Goal: Task Accomplishment & Management: Manage account settings

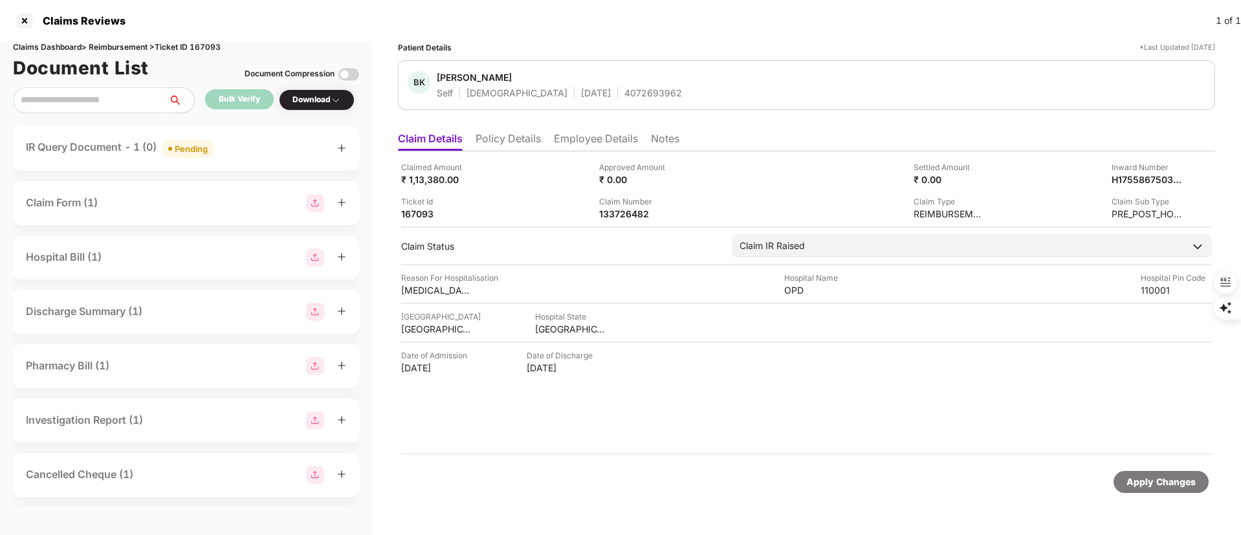
scroll to position [273, 0]
click at [23, 17] on div at bounding box center [24, 20] width 21 height 21
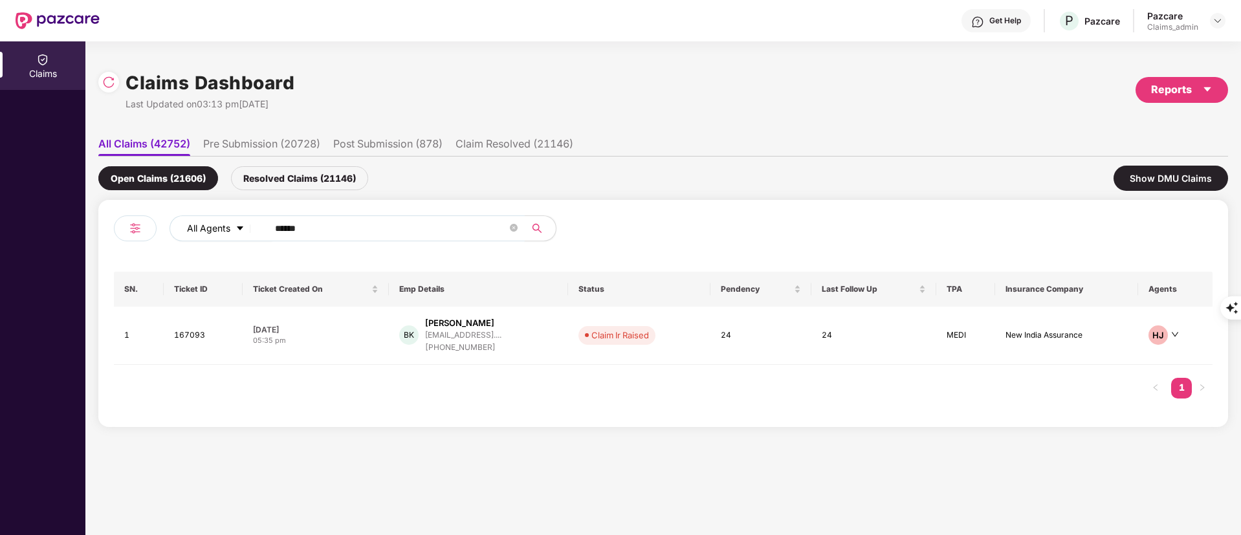
drag, startPoint x: 313, startPoint y: 230, endPoint x: 182, endPoint y: 228, distance: 131.4
click at [190, 234] on div "All Agents ******" at bounding box center [500, 229] width 660 height 26
paste input "text"
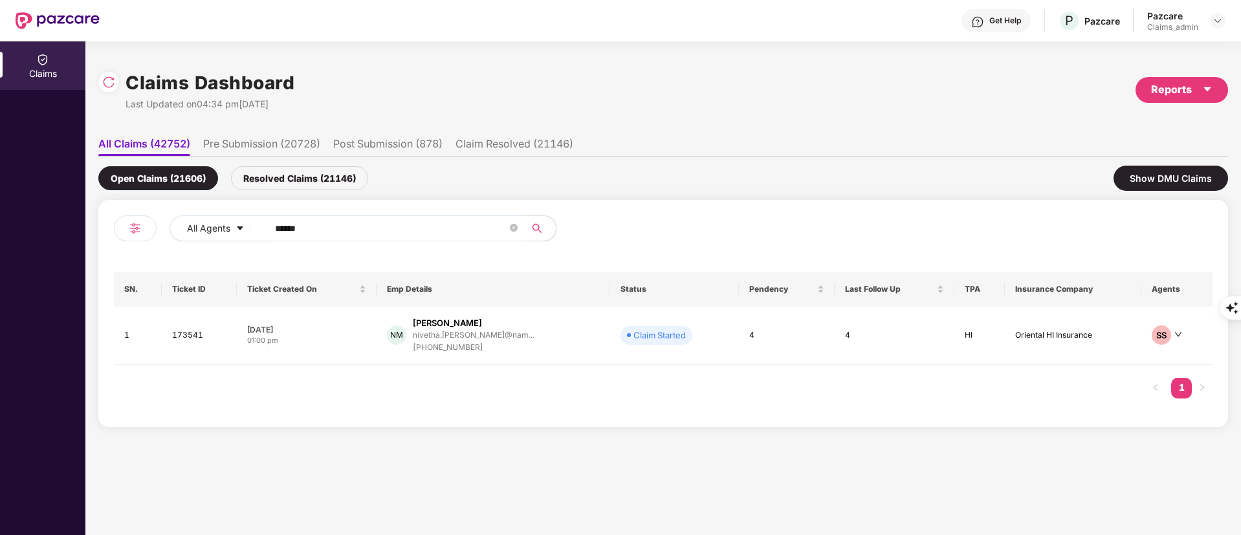
type input "******"
click at [445, 324] on div "[PERSON_NAME]" at bounding box center [447, 323] width 69 height 12
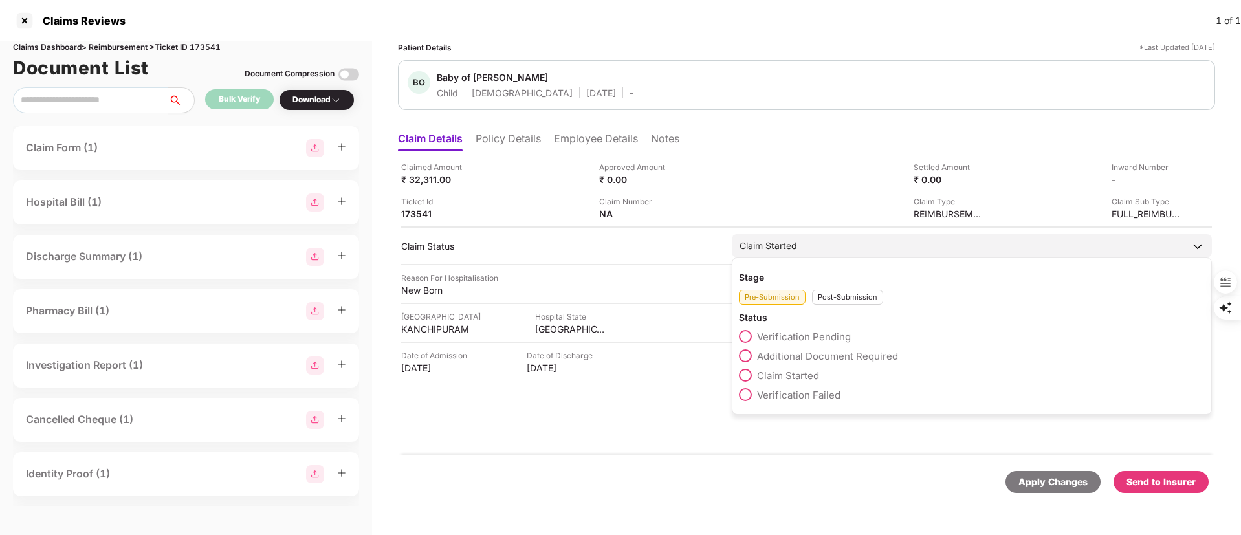
click at [852, 290] on div "Post-Submission" at bounding box center [847, 297] width 71 height 15
click at [772, 438] on span "Claim Closed" at bounding box center [787, 434] width 61 height 12
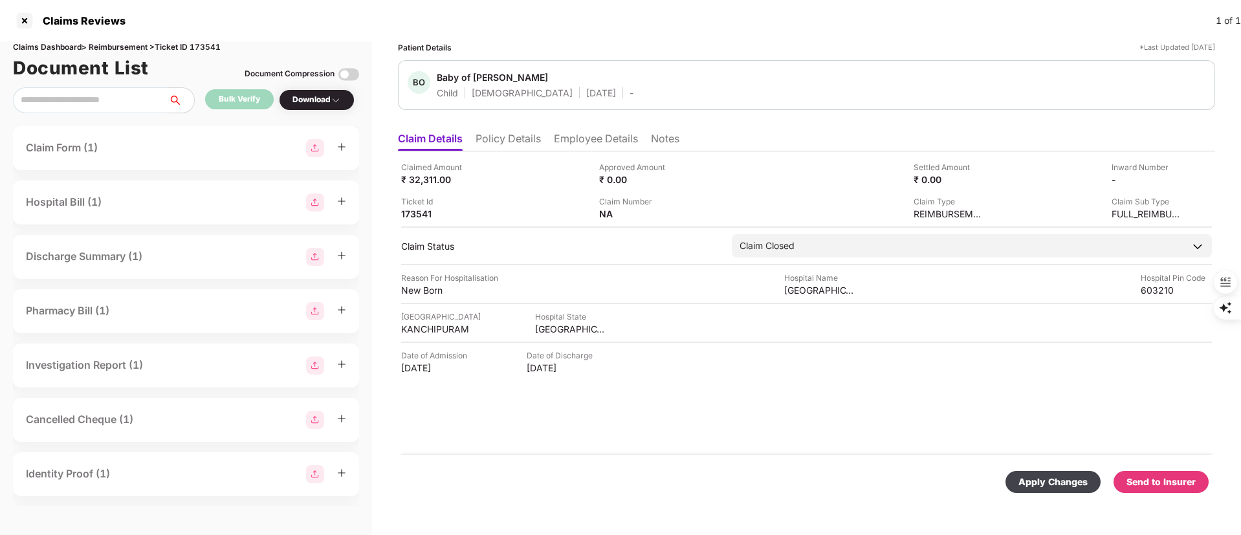
click at [1052, 483] on div "Apply Changes" at bounding box center [1053, 482] width 69 height 14
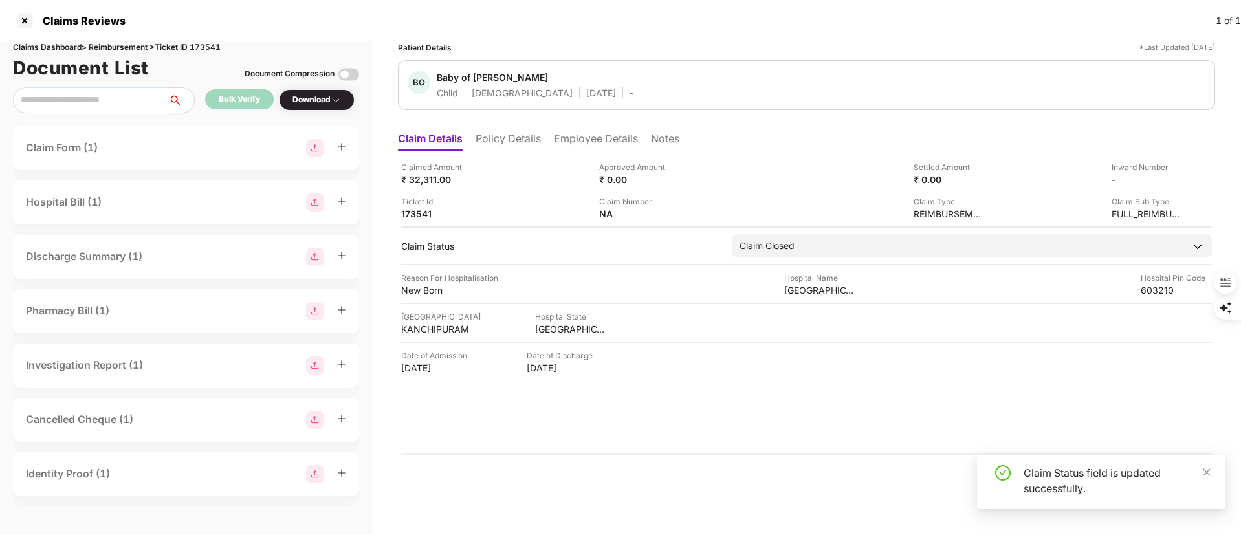
click at [667, 135] on li "Notes" at bounding box center [665, 141] width 28 height 19
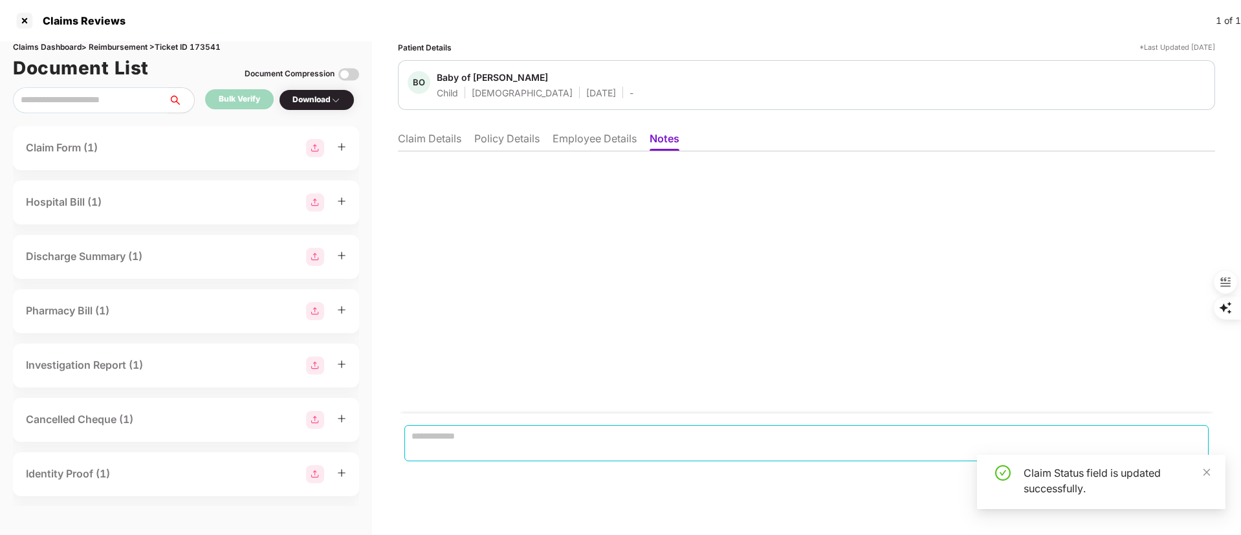
click at [491, 449] on textarea at bounding box center [807, 443] width 804 height 36
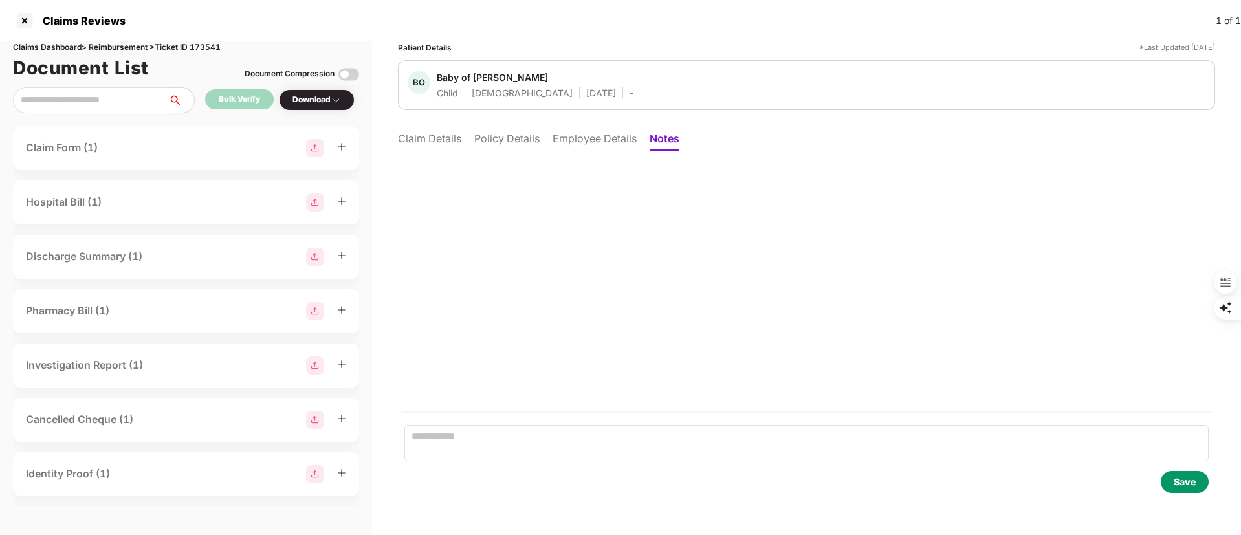
click at [429, 140] on li "Claim Details" at bounding box center [429, 141] width 63 height 19
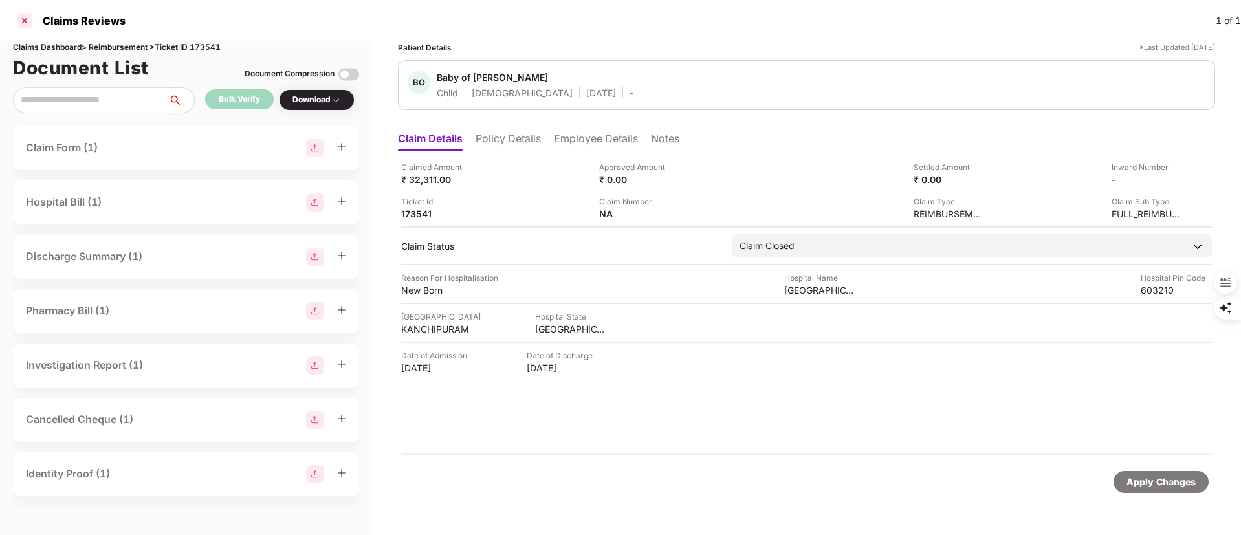
click at [25, 14] on div at bounding box center [24, 20] width 21 height 21
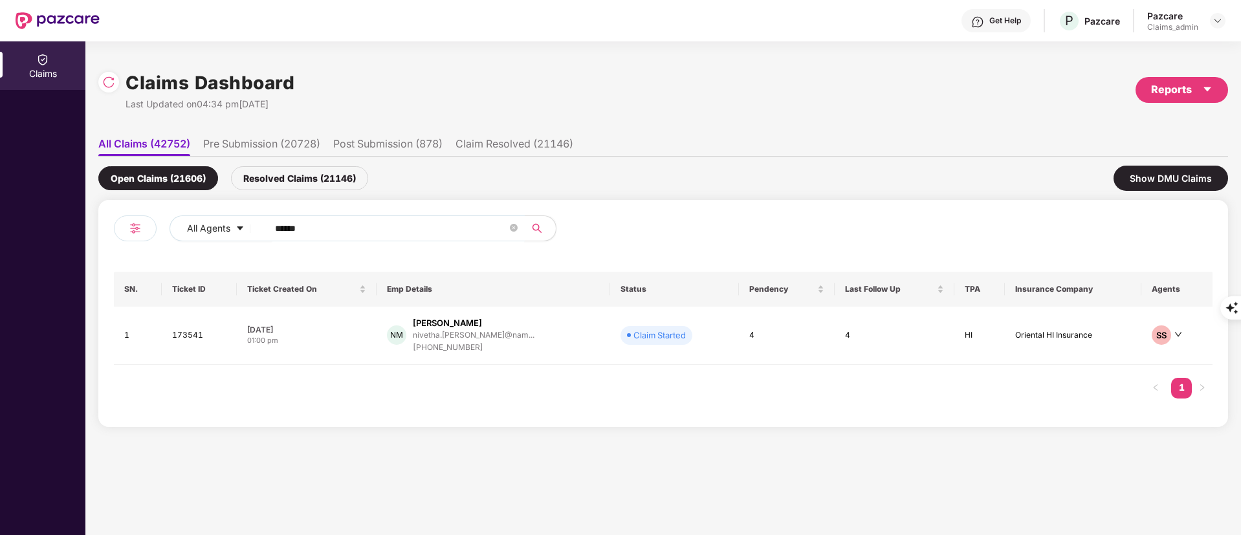
drag, startPoint x: 314, startPoint y: 228, endPoint x: 170, endPoint y: 223, distance: 144.4
click at [175, 230] on div "All Agents ******" at bounding box center [500, 229] width 660 height 26
paste input "text"
type input "******"
click at [439, 348] on div "[PHONE_NUMBER]" at bounding box center [467, 348] width 96 height 12
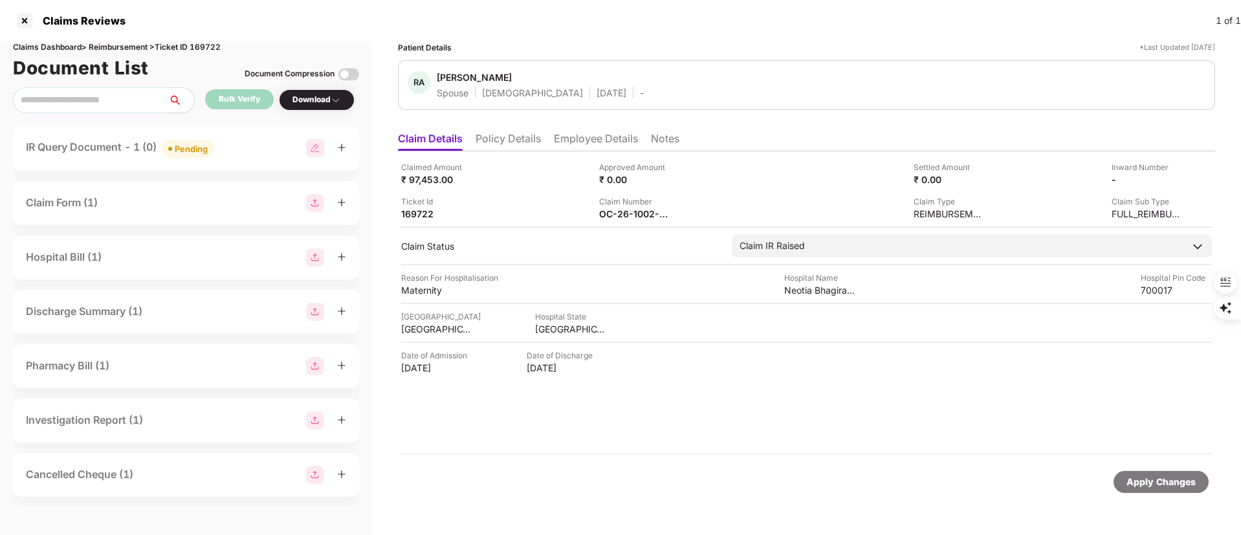
click at [210, 159] on div "IR Query Document - 1 (0) Pending" at bounding box center [186, 148] width 346 height 45
click at [214, 148] on span "Pending" at bounding box center [188, 149] width 52 height 18
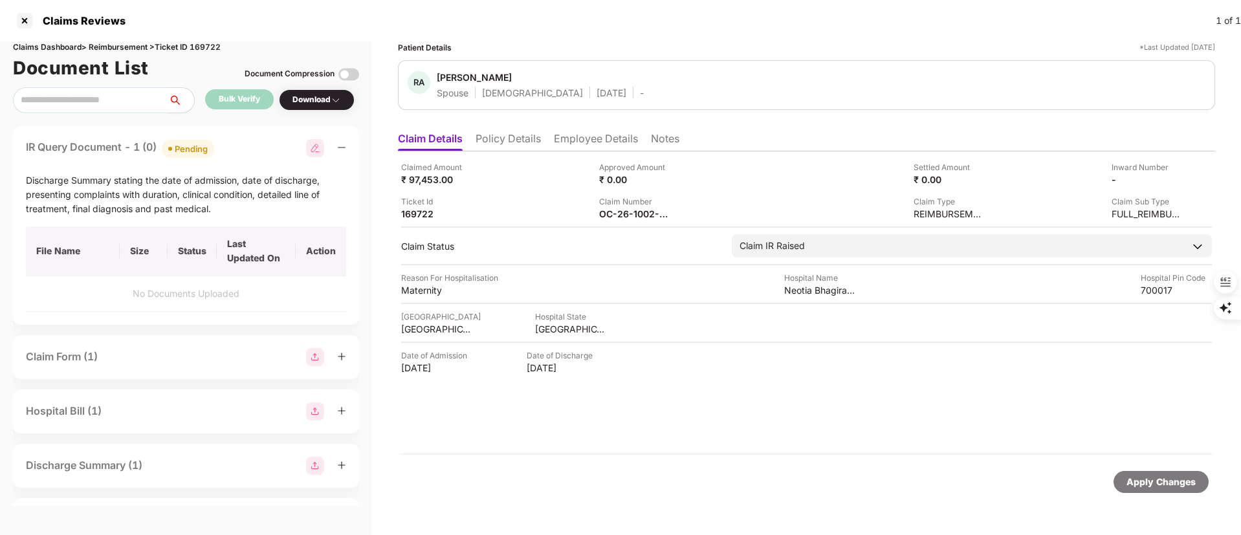
click at [313, 146] on img at bounding box center [315, 148] width 18 height 18
select select "**********"
select select "******"
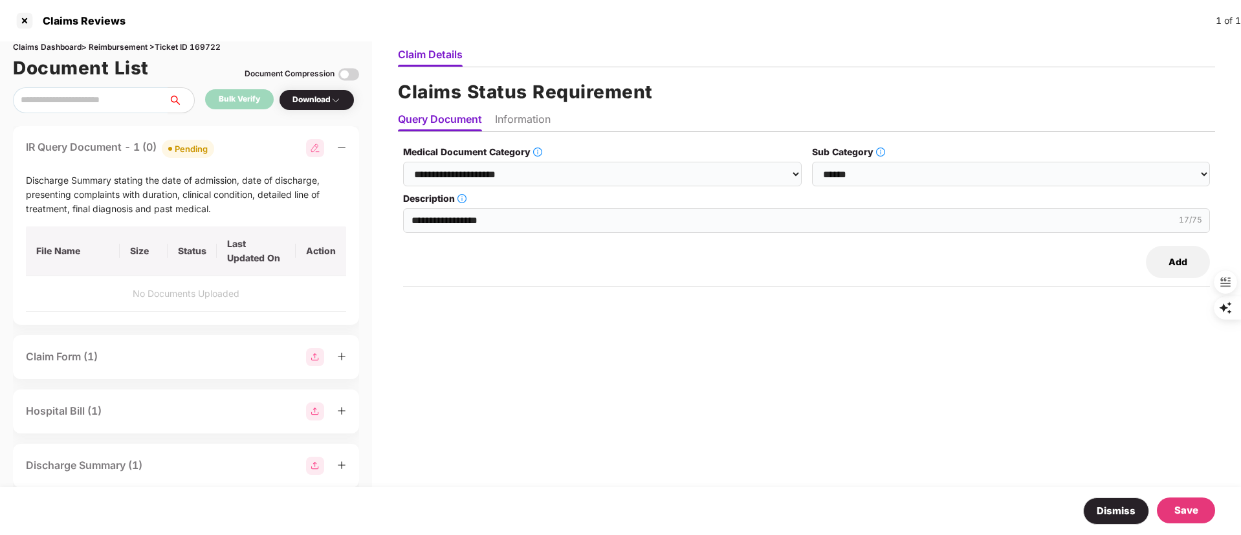
click at [1127, 513] on button "Dismiss" at bounding box center [1116, 511] width 66 height 27
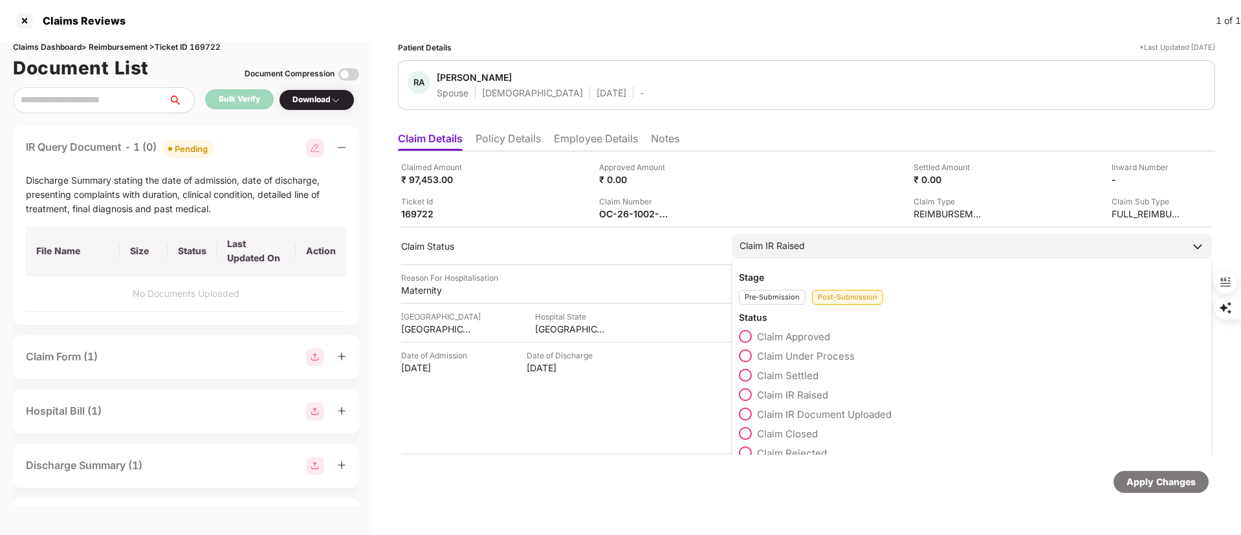
click at [783, 412] on span "Claim IR Document Uploaded" at bounding box center [824, 414] width 135 height 12
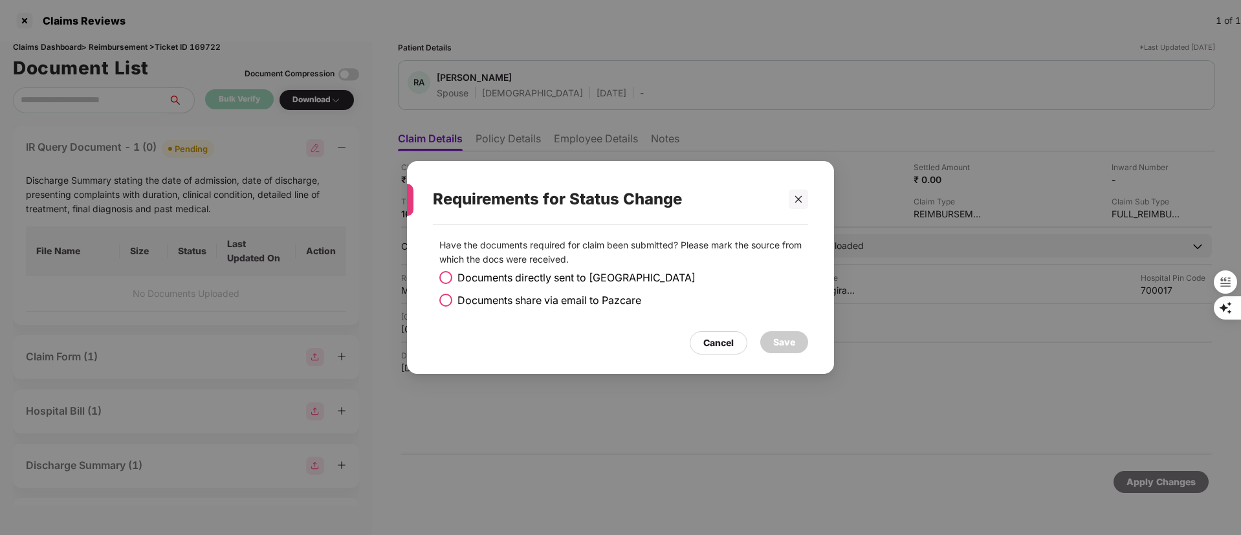
click at [441, 300] on span at bounding box center [445, 300] width 13 height 13
click at [782, 340] on div "Save" at bounding box center [784, 342] width 22 height 14
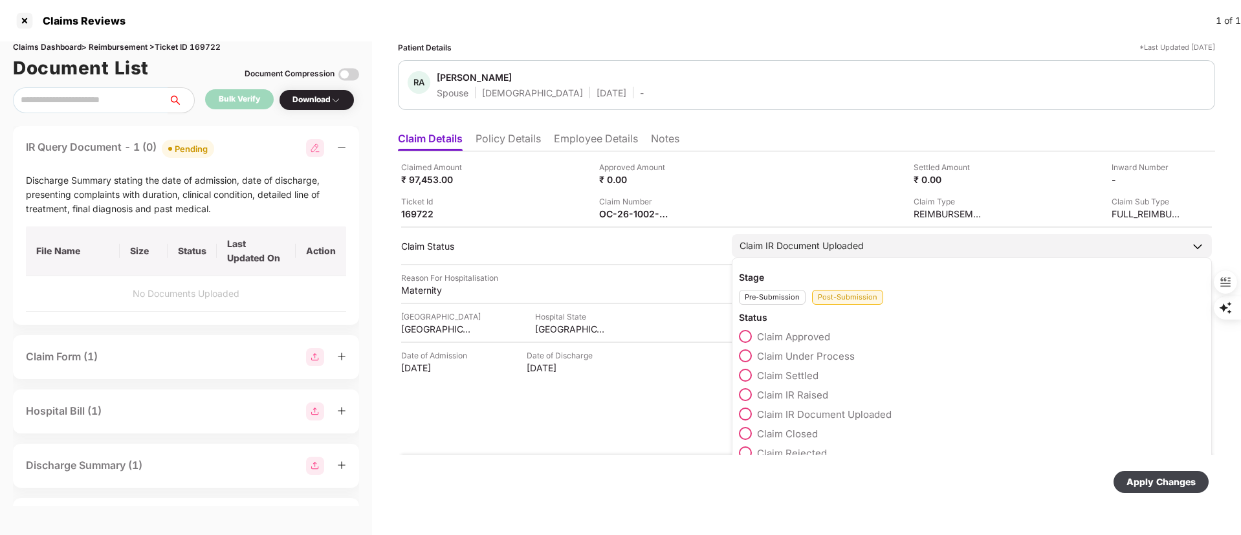
click at [767, 351] on span "Claim Under Process" at bounding box center [806, 356] width 98 height 12
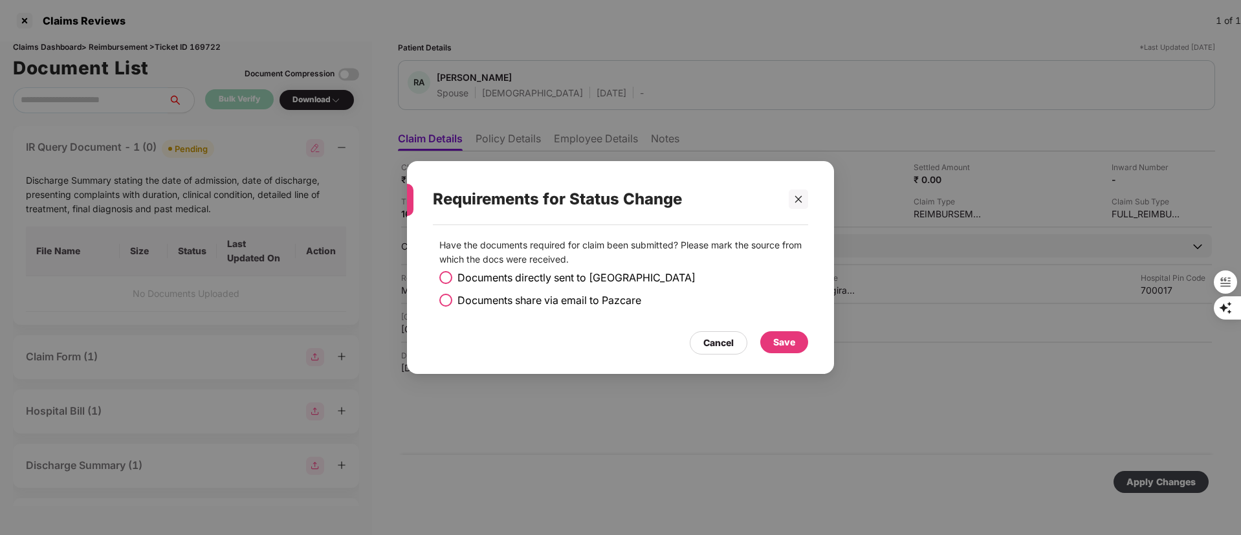
click at [797, 340] on div "Save" at bounding box center [784, 342] width 48 height 22
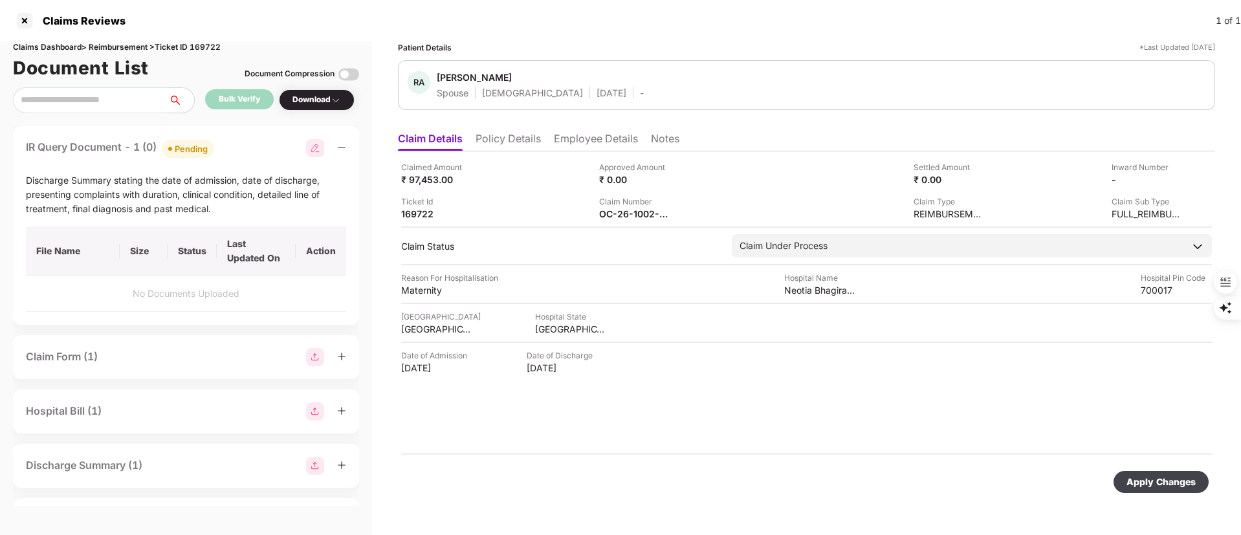
click at [525, 137] on li "Policy Details" at bounding box center [508, 141] width 65 height 19
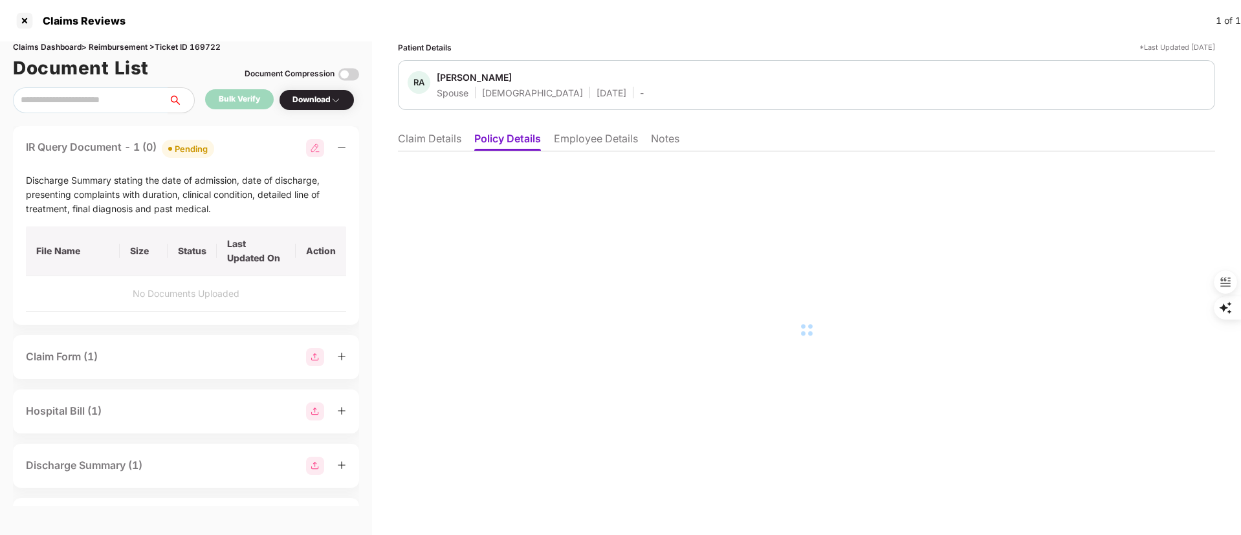
click at [606, 133] on li "Employee Details" at bounding box center [596, 141] width 84 height 19
click at [430, 143] on li "Claim Details" at bounding box center [429, 141] width 63 height 19
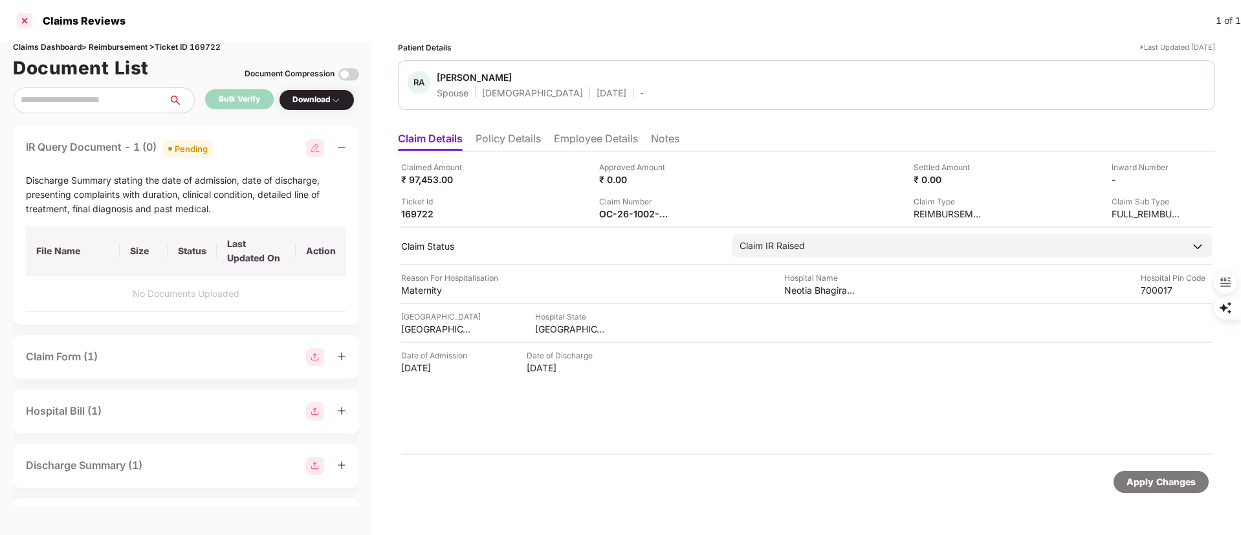
click at [21, 22] on div at bounding box center [24, 20] width 21 height 21
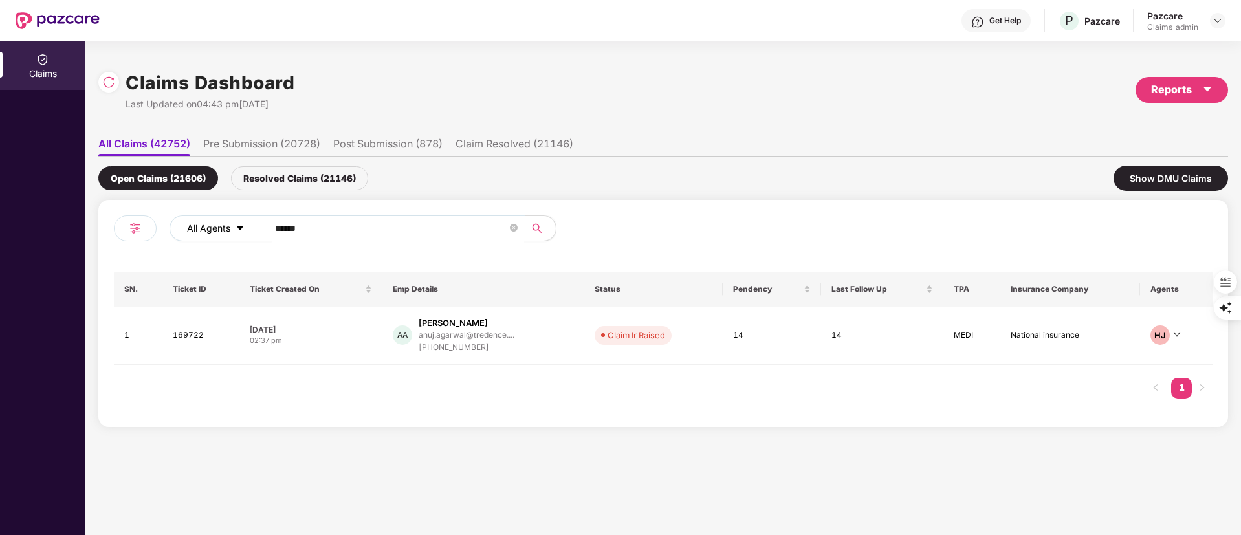
drag, startPoint x: 356, startPoint y: 232, endPoint x: 182, endPoint y: 232, distance: 174.1
click at [183, 232] on div "All Agents ******" at bounding box center [500, 229] width 660 height 26
paste input "text"
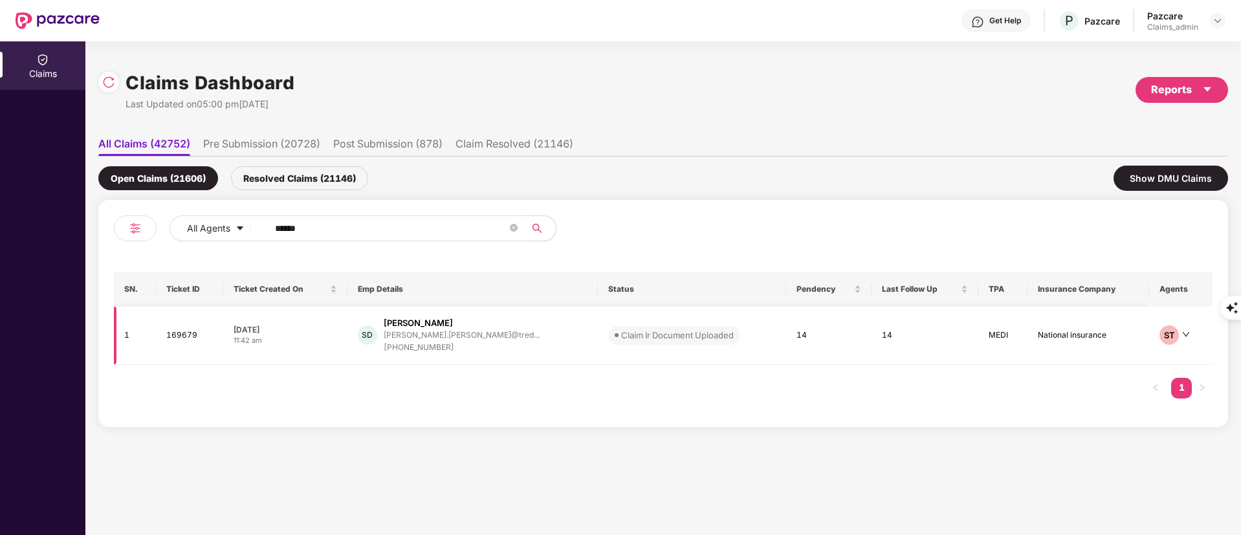
type input "******"
click at [474, 348] on div "[PHONE_NUMBER]" at bounding box center [462, 348] width 156 height 12
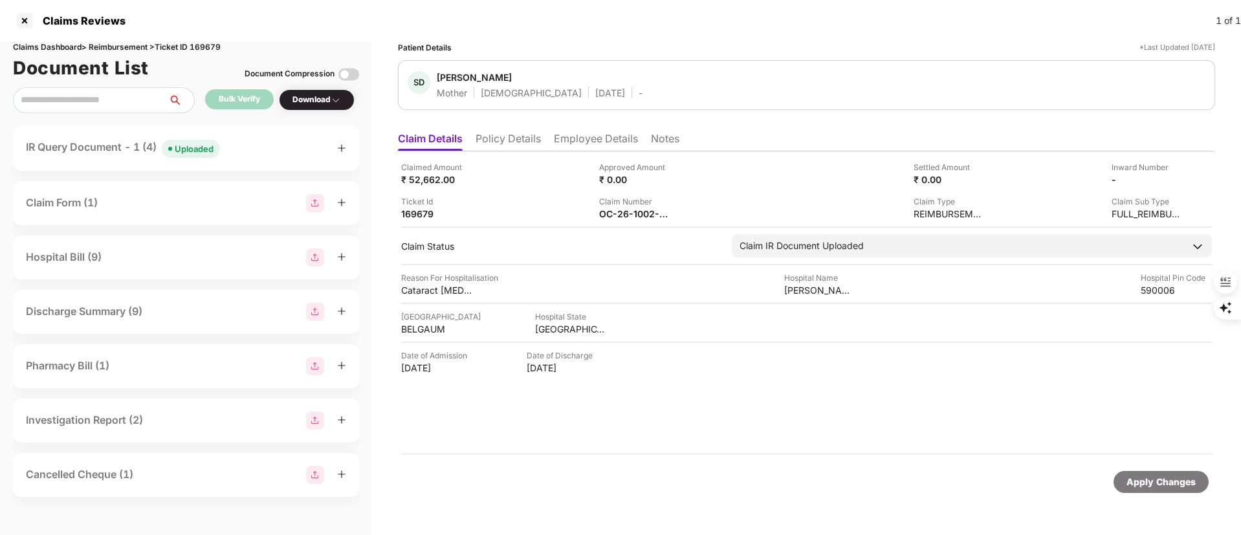
click at [220, 157] on div "IR Query Document - 1 (4) Uploaded" at bounding box center [123, 148] width 194 height 19
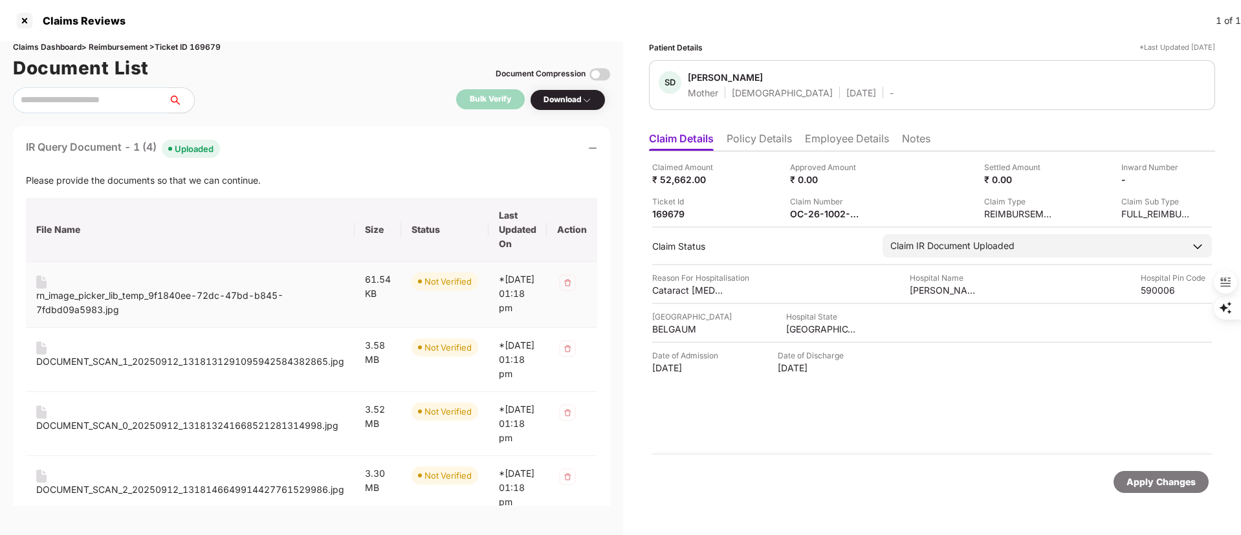
click at [120, 296] on div "rn_image_picker_lib_temp_9f1840ee-72dc-47bd-b845-7fdbd09a5983.jpg" at bounding box center [190, 303] width 308 height 28
click at [71, 364] on div "DOCUMENT_SCAN_1_20250912_1318131291095942584382865.jpg" at bounding box center [190, 355] width 308 height 27
click at [82, 369] on div "DOCUMENT_SCAN_1_20250912_1318131291095942584382865.jpg" at bounding box center [190, 362] width 308 height 14
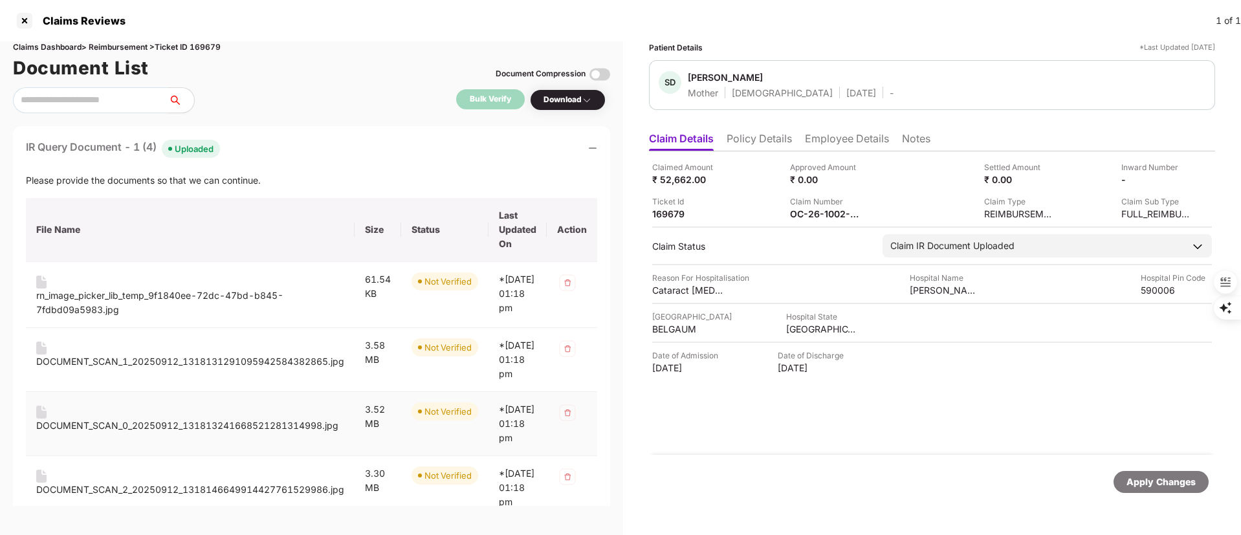
click at [194, 433] on div "DOCUMENT_SCAN_0_20250912_131813241668521281314998.jpg" at bounding box center [187, 426] width 302 height 14
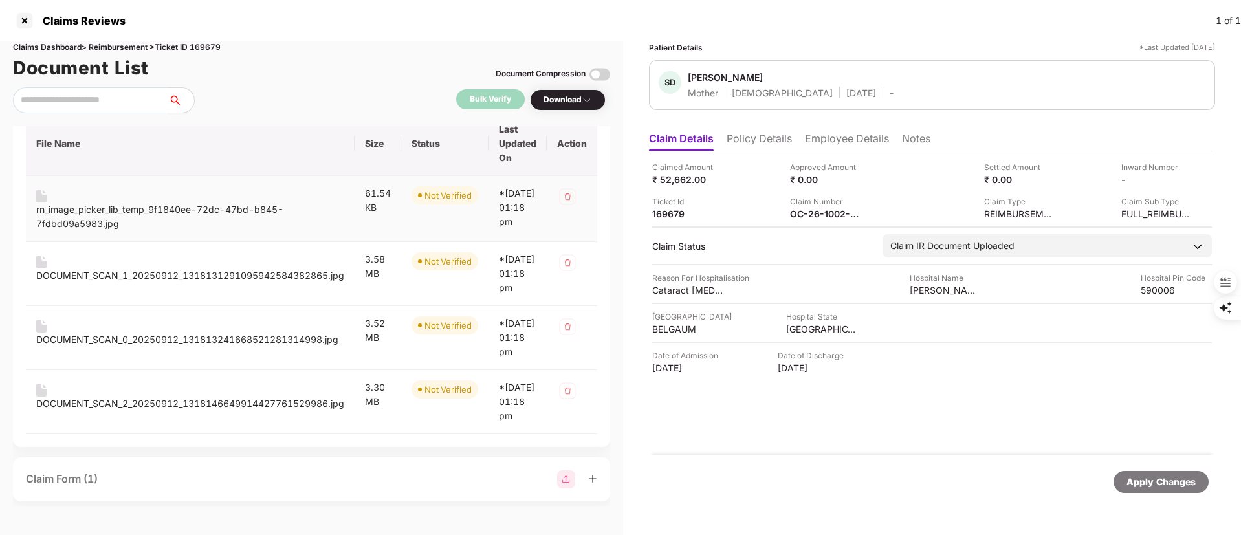
scroll to position [194, 0]
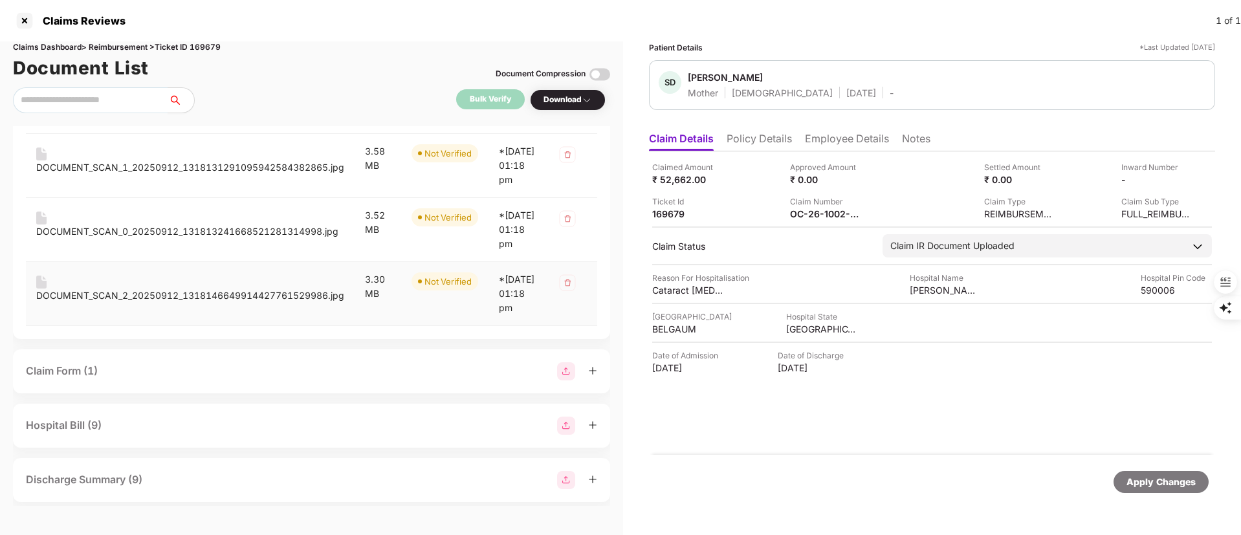
click at [234, 303] on div "DOCUMENT_SCAN_2_20250912_1318146649914427761529986.jpg" at bounding box center [190, 296] width 308 height 14
drag, startPoint x: 762, startPoint y: 409, endPoint x: 739, endPoint y: 379, distance: 37.9
click at [761, 409] on div "Claimed Amount ₹ 52,662.00 Approved Amount ₹ 0.00 Settled Amount ₹ 0.00 Inward …" at bounding box center [932, 303] width 566 height 304
click at [245, 303] on div "DOCUMENT_SCAN_2_20250912_1318146649914427761529986.jpg" at bounding box center [190, 296] width 308 height 14
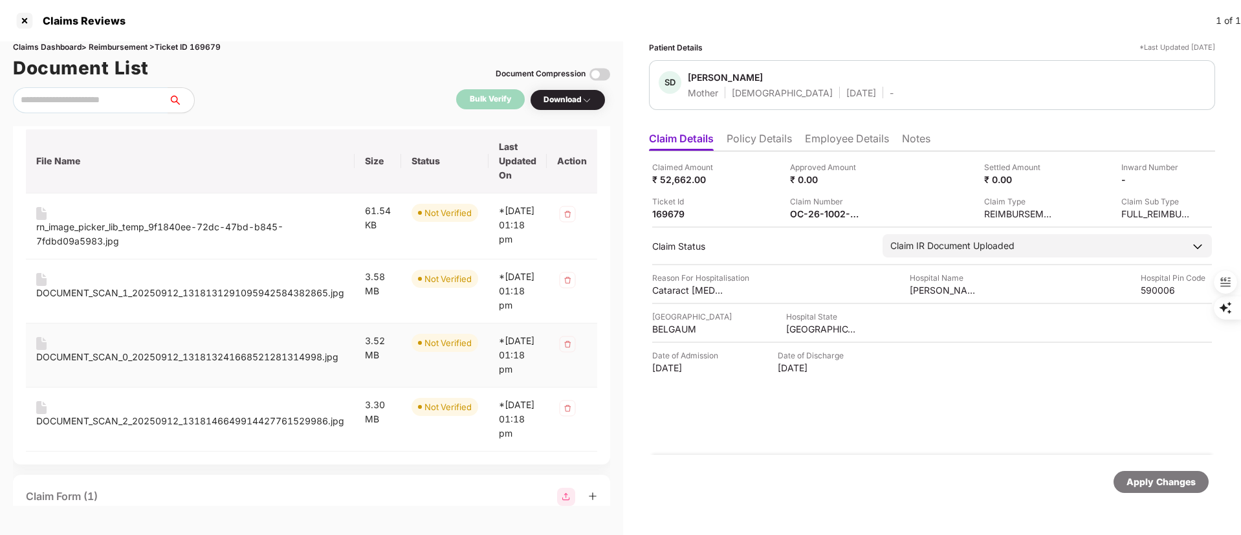
scroll to position [0, 0]
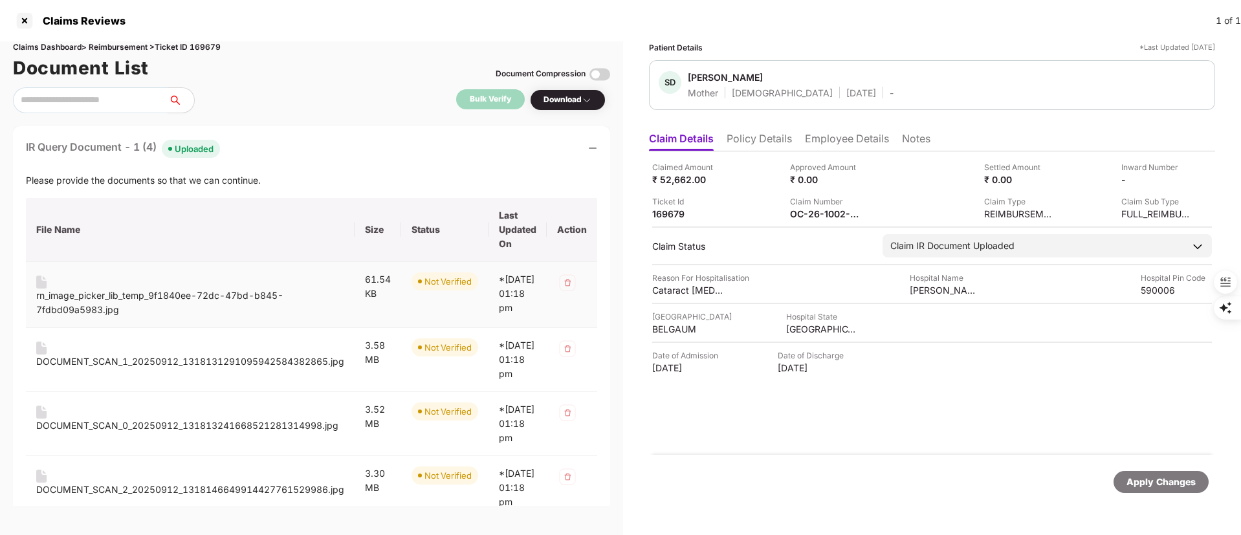
click at [56, 305] on div "rn_image_picker_lib_temp_9f1840ee-72dc-47bd-b845-7fdbd09a5983.jpg" at bounding box center [190, 303] width 308 height 28
click at [96, 369] on div "DOCUMENT_SCAN_1_20250912_1318131291095942584382865.jpg" at bounding box center [190, 362] width 308 height 14
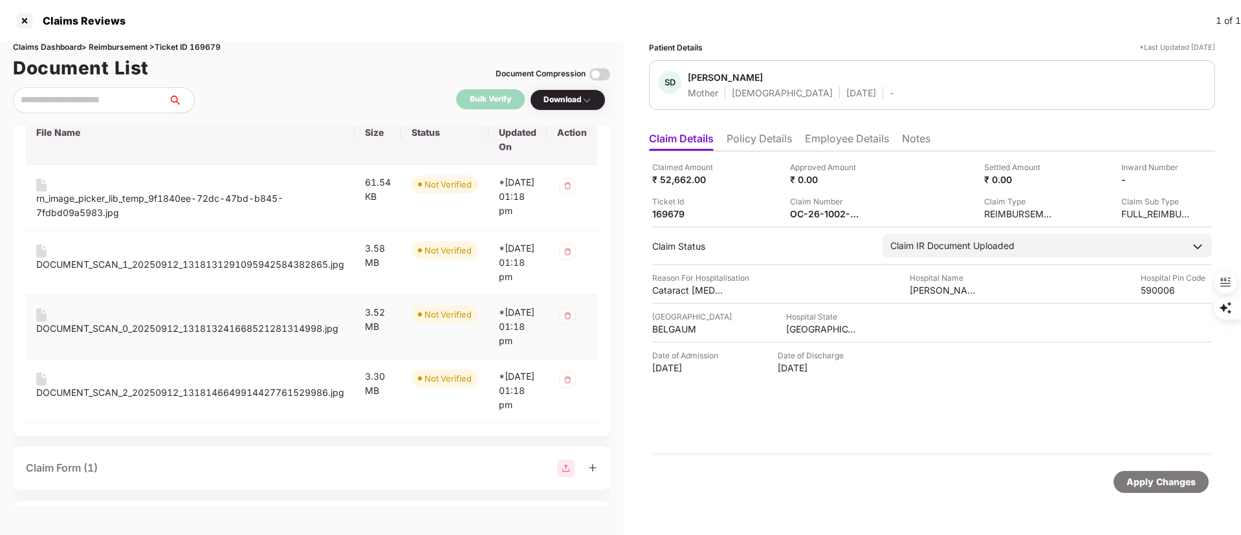
click at [111, 336] on div "DOCUMENT_SCAN_0_20250912_131813241668521281314998.jpg" at bounding box center [187, 329] width 302 height 14
click at [110, 400] on div "DOCUMENT_SCAN_2_20250912_1318146649914427761529986.jpg" at bounding box center [190, 393] width 308 height 14
click at [18, 24] on div at bounding box center [24, 20] width 21 height 21
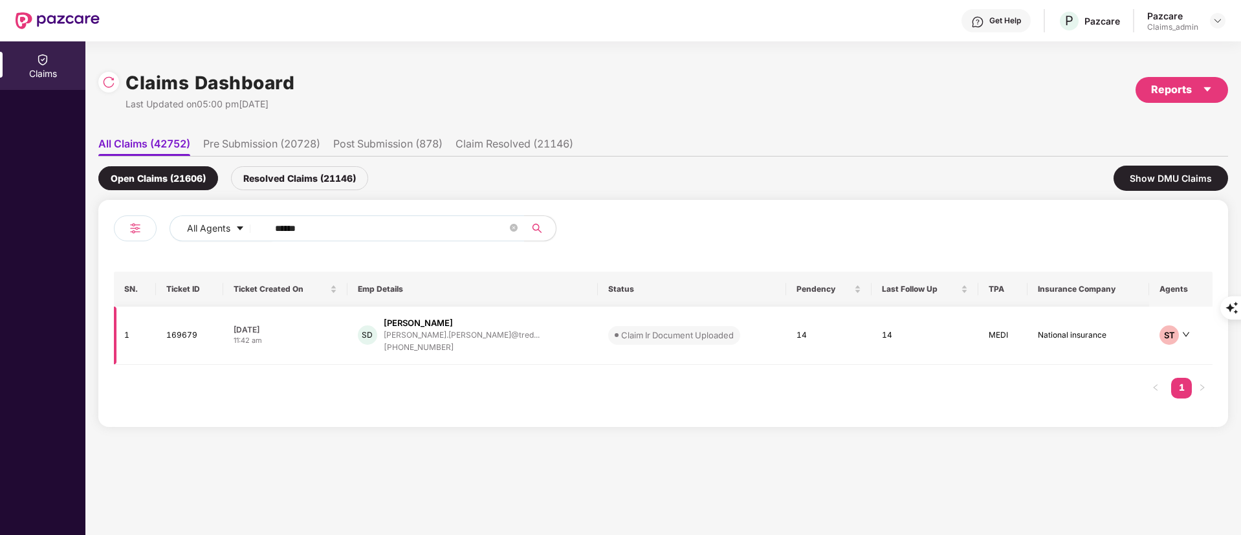
click at [472, 344] on div "[PHONE_NUMBER]" at bounding box center [462, 348] width 156 height 12
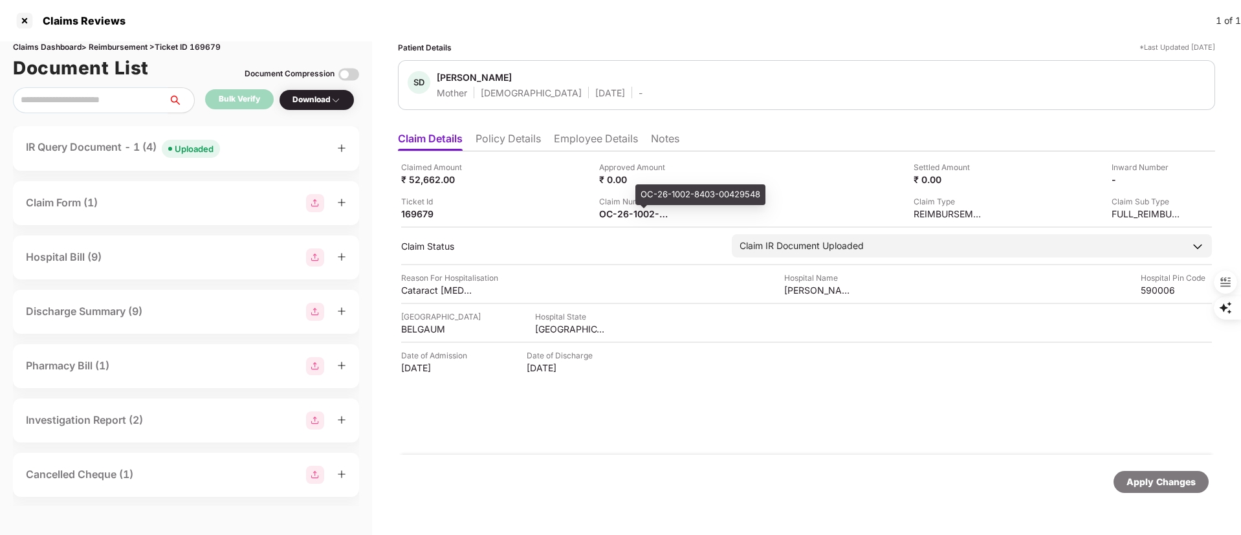
click at [679, 194] on div "OC-26-1002-8403-00429548" at bounding box center [701, 194] width 130 height 21
copy div "OC-26-1002-8403-00429548"
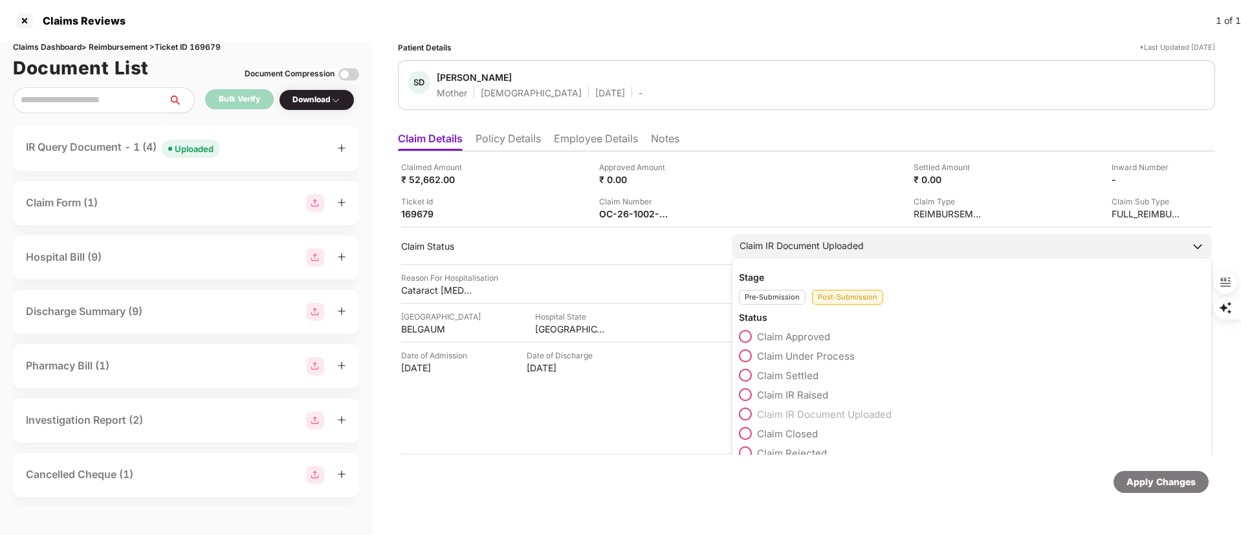
click at [778, 357] on span "Claim Under Process" at bounding box center [806, 356] width 98 height 12
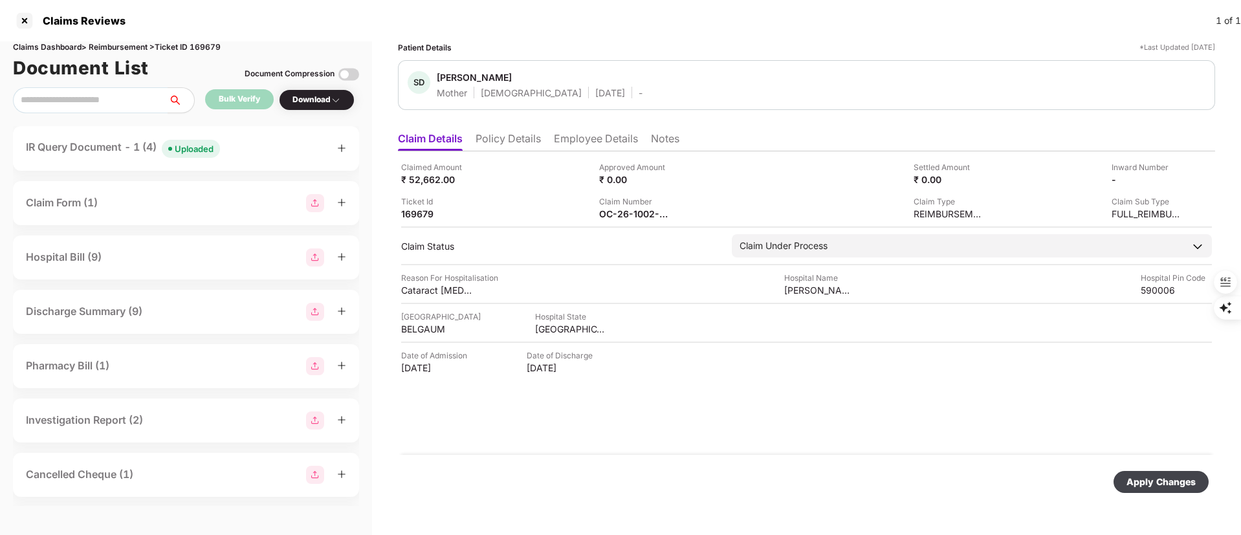
click at [1166, 494] on div "Apply Changes" at bounding box center [806, 482] width 817 height 54
click at [1159, 487] on div "Apply Changes" at bounding box center [1161, 482] width 69 height 14
